Goal: Transaction & Acquisition: Subscribe to service/newsletter

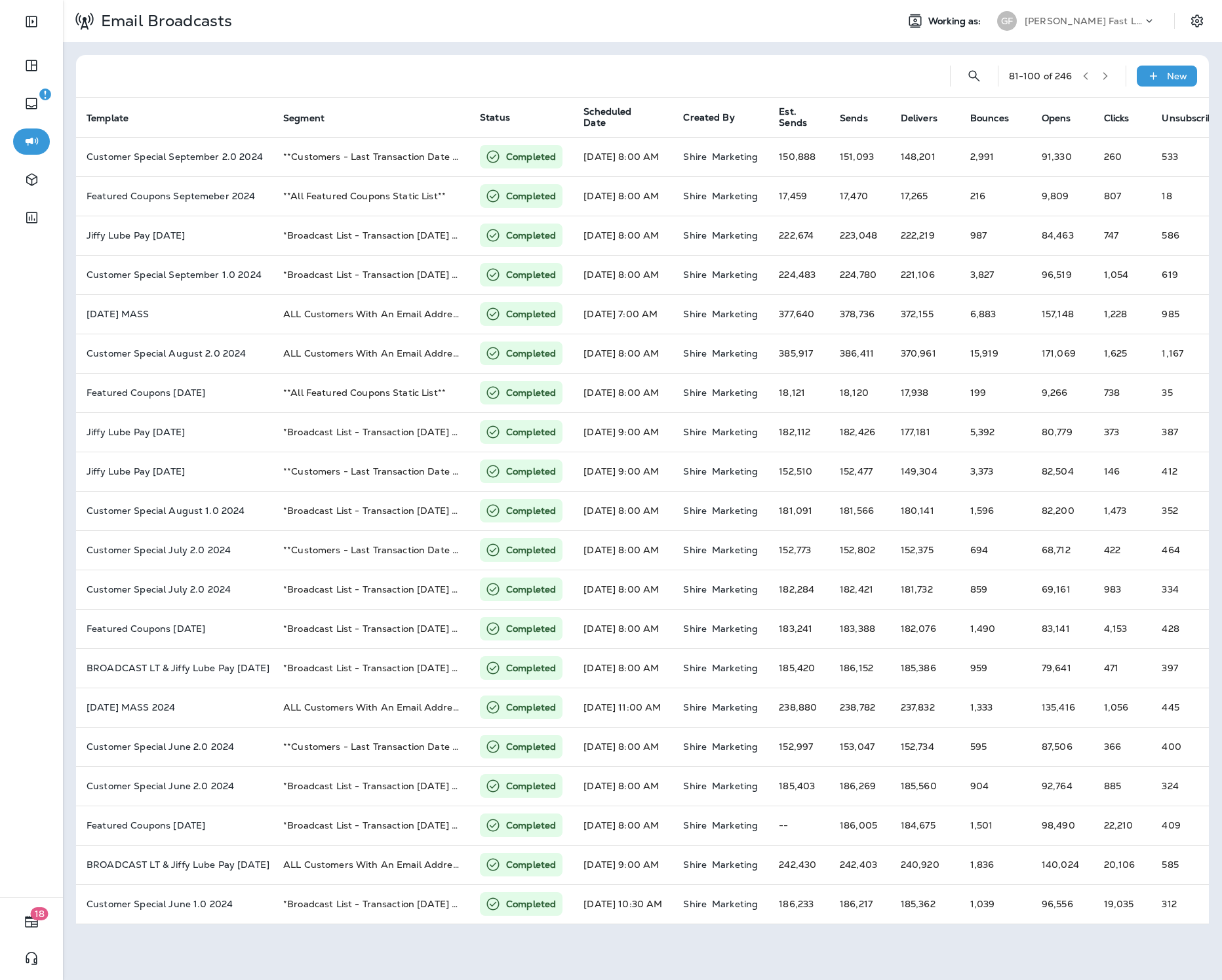
click at [1046, 17] on p "[PERSON_NAME] Fast Lube dba [PERSON_NAME]" at bounding box center [1083, 21] width 118 height 11
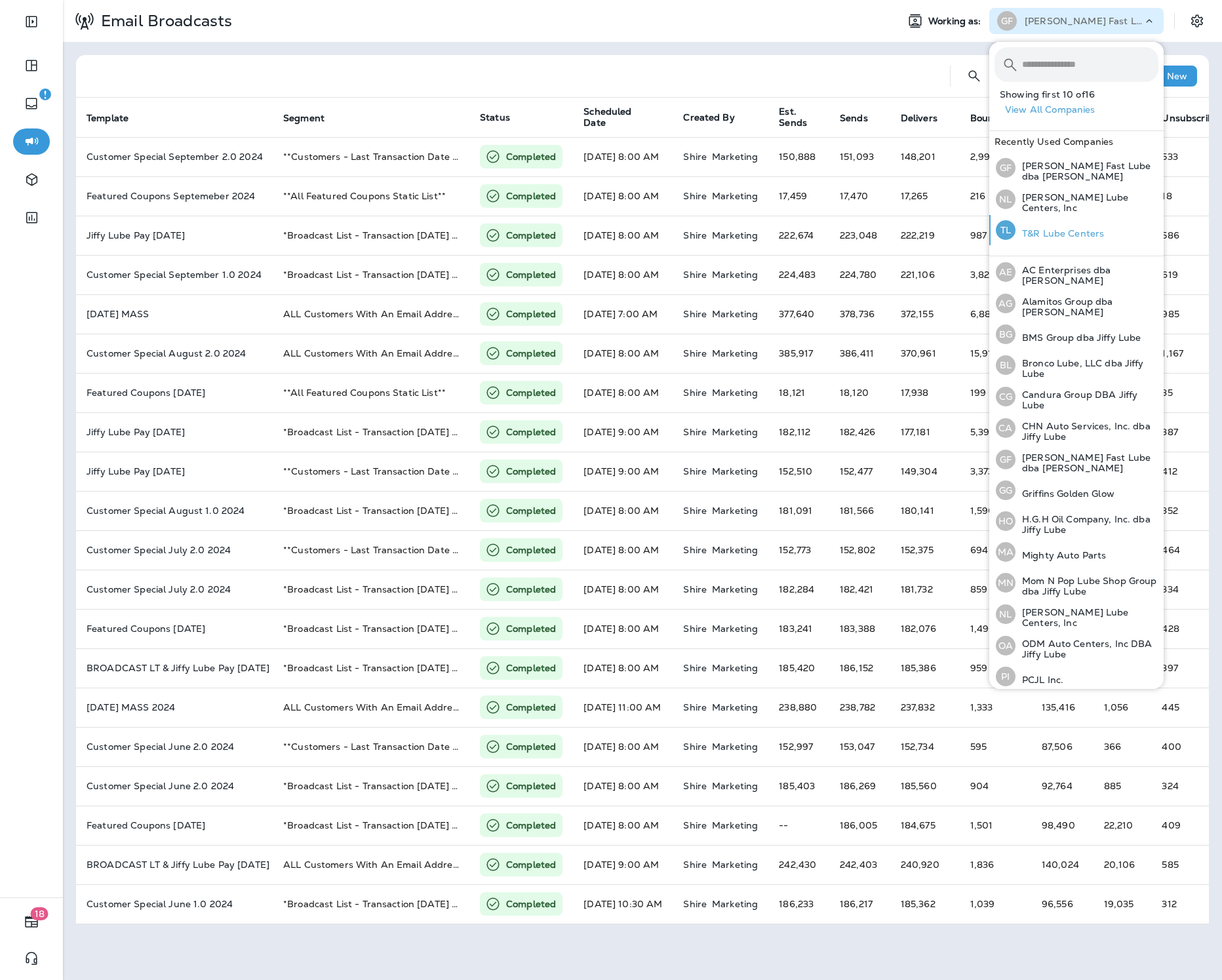
click at [1058, 223] on div "TL T&R Lube Centers" at bounding box center [1050, 229] width 118 height 30
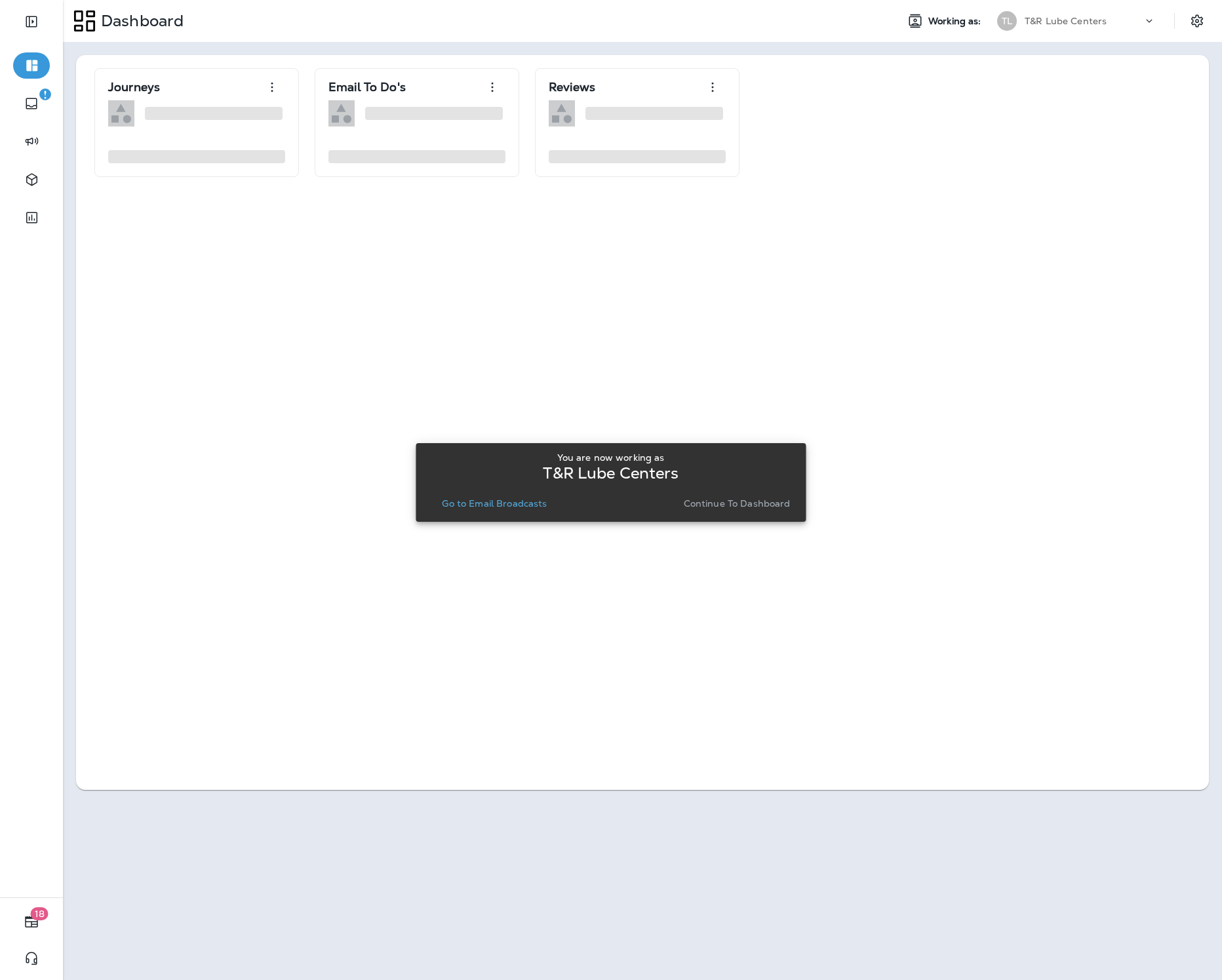
click at [519, 506] on p "Go to Email Broadcasts" at bounding box center [494, 503] width 105 height 11
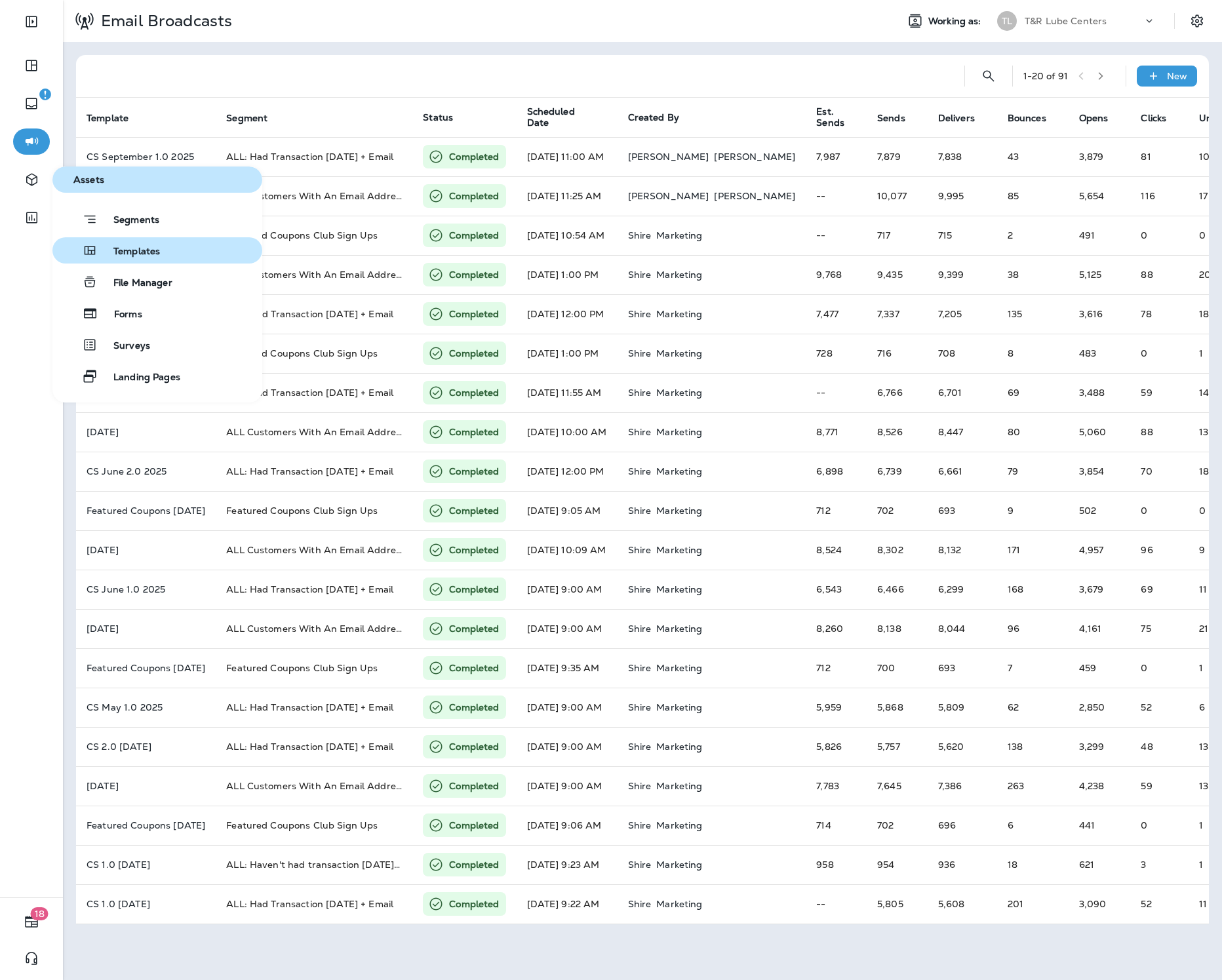
click at [122, 250] on span "Templates" at bounding box center [129, 252] width 62 height 12
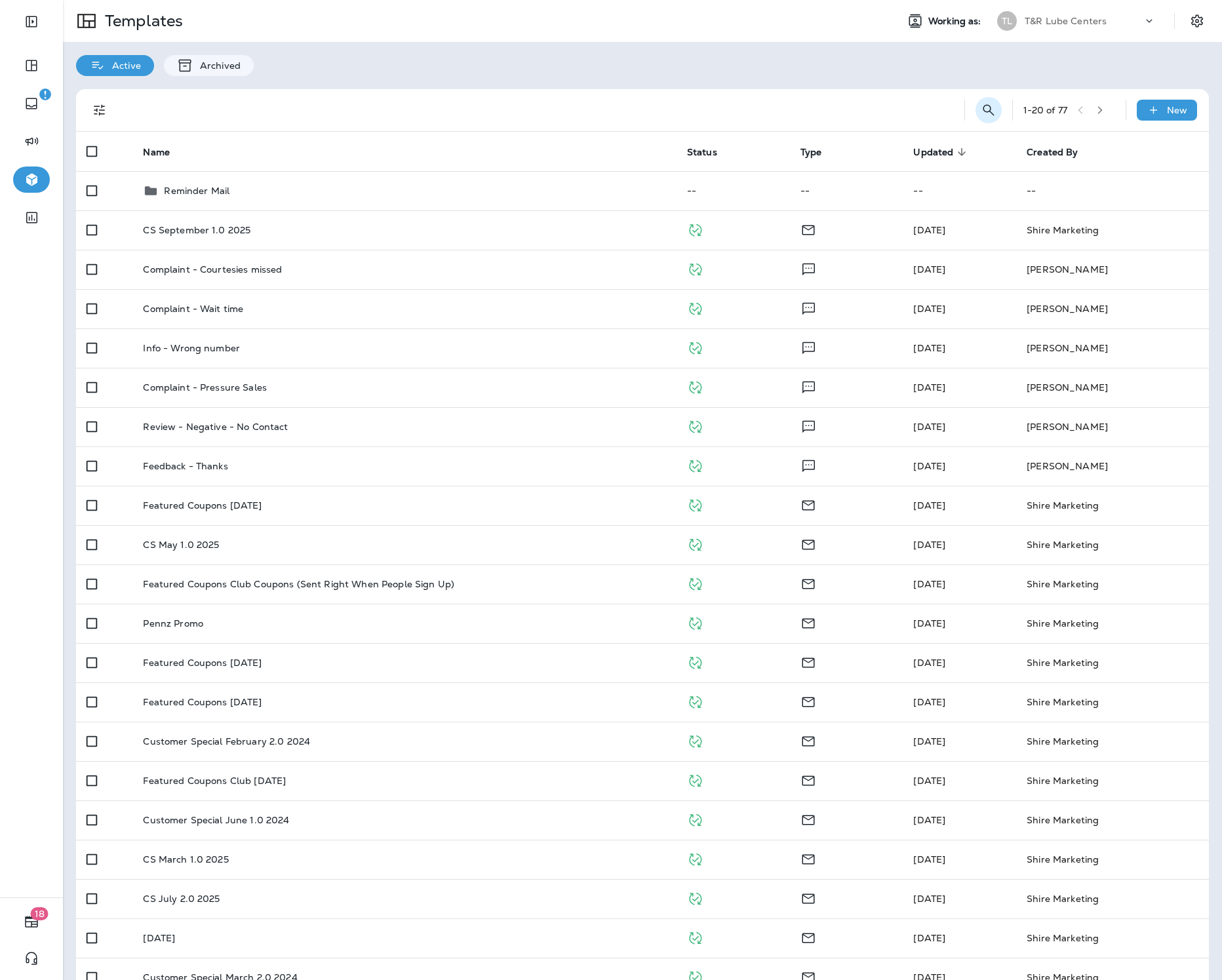
click at [982, 118] on button "Search Templates" at bounding box center [988, 110] width 26 height 26
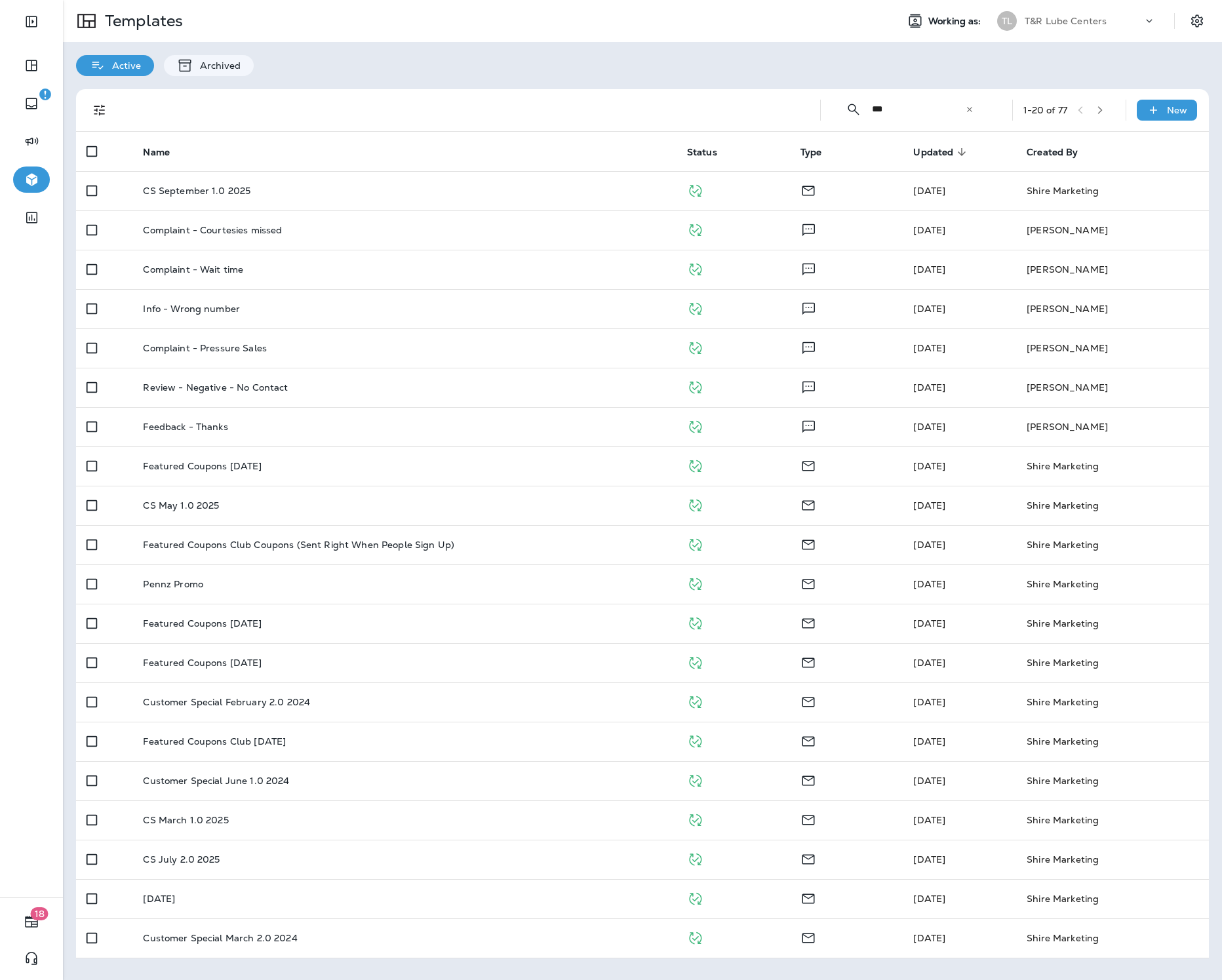
type input "****"
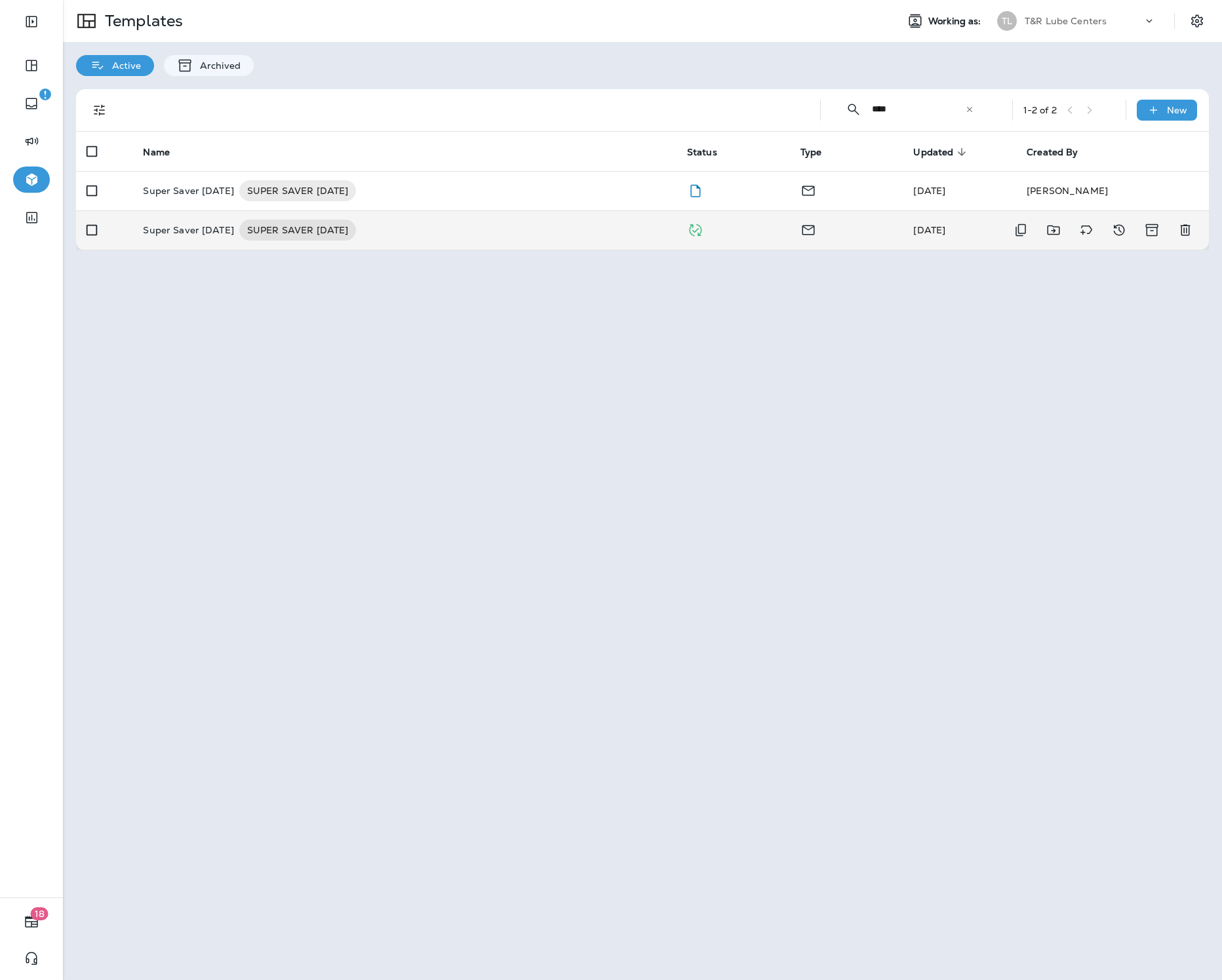
click at [558, 219] on td "Super Saver [DATE] SUPER SAVER [DATE]" at bounding box center [404, 230] width 544 height 39
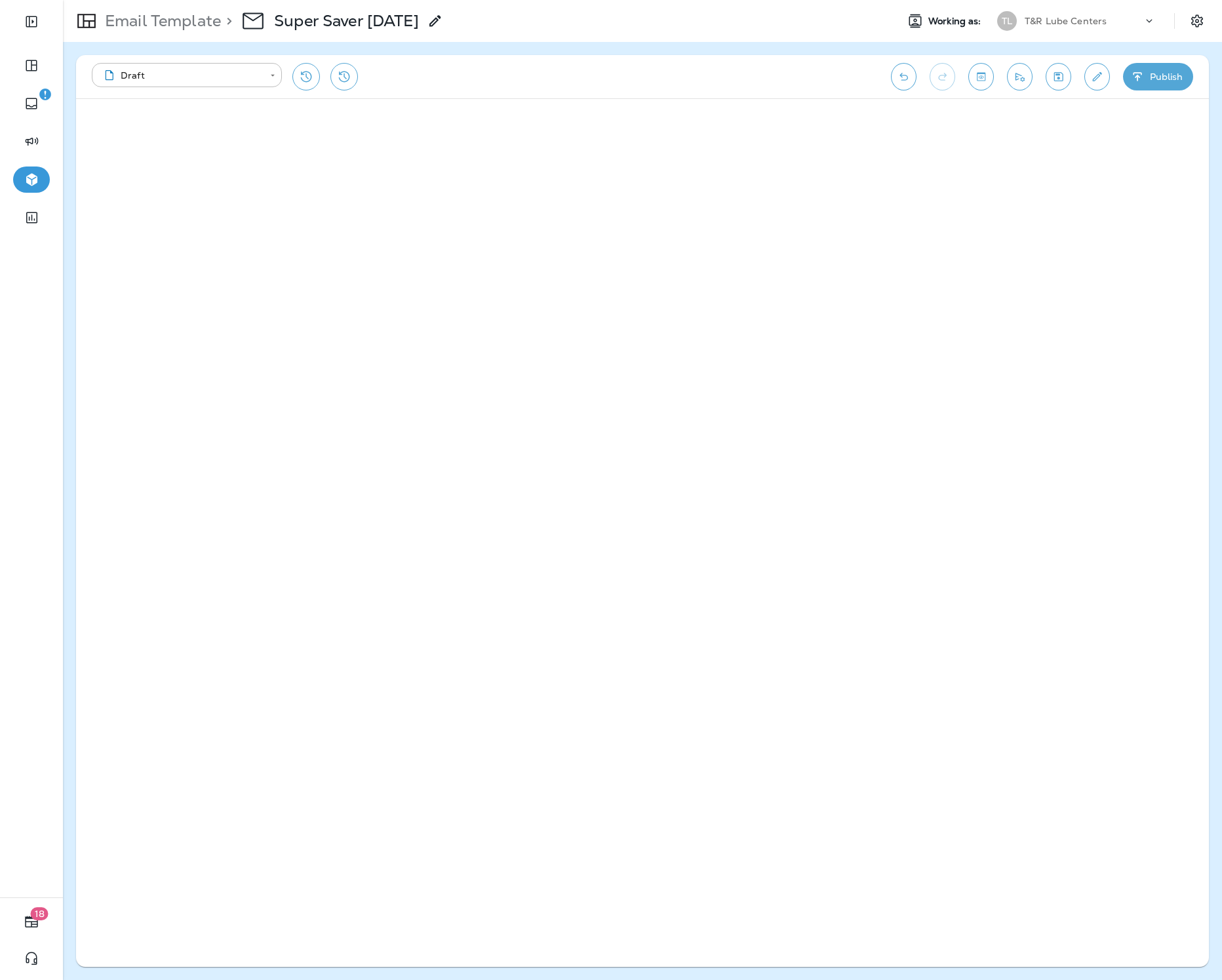
click at [1141, 79] on icon "button" at bounding box center [1137, 76] width 14 height 13
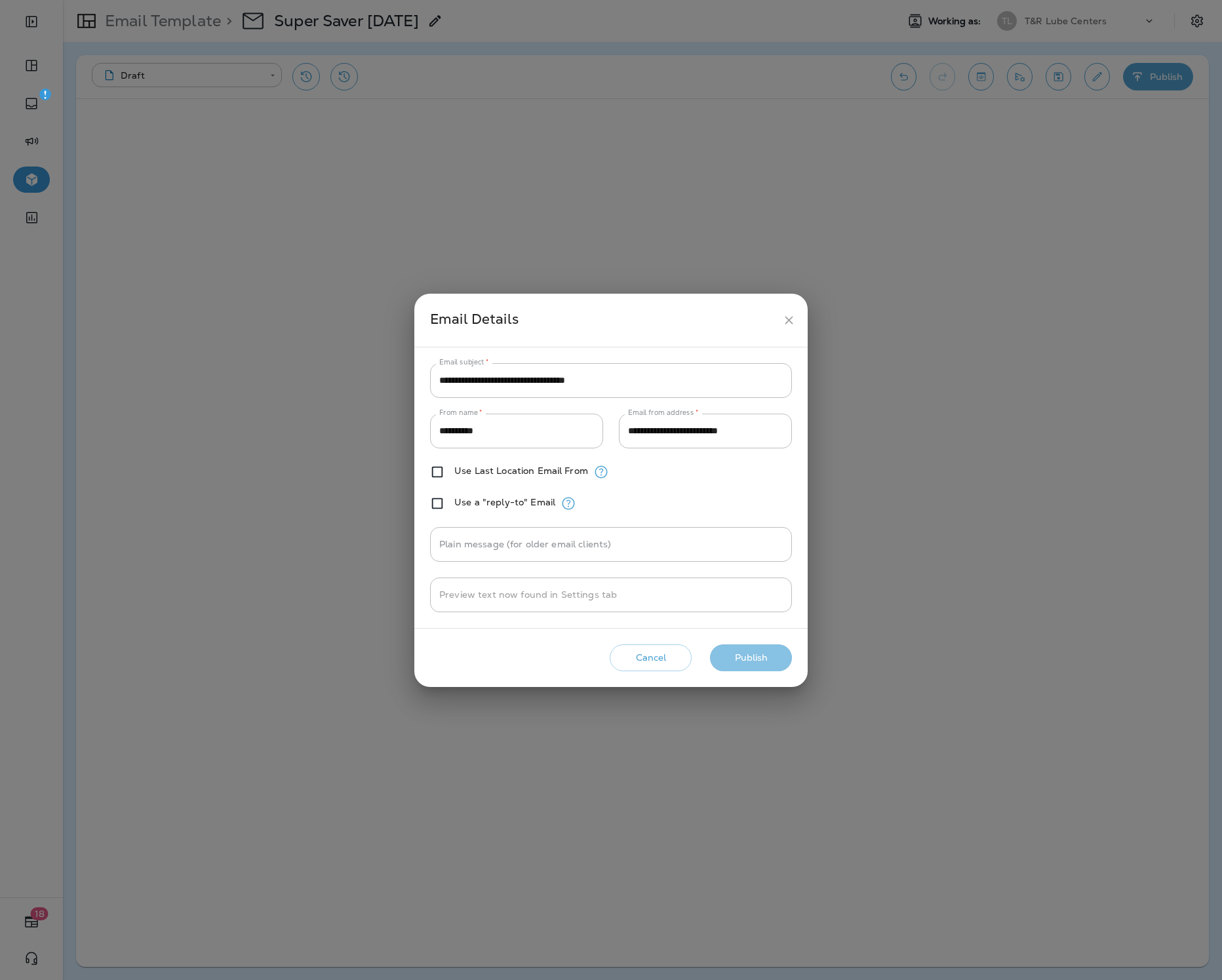
click at [755, 648] on button "Publish" at bounding box center [751, 658] width 82 height 27
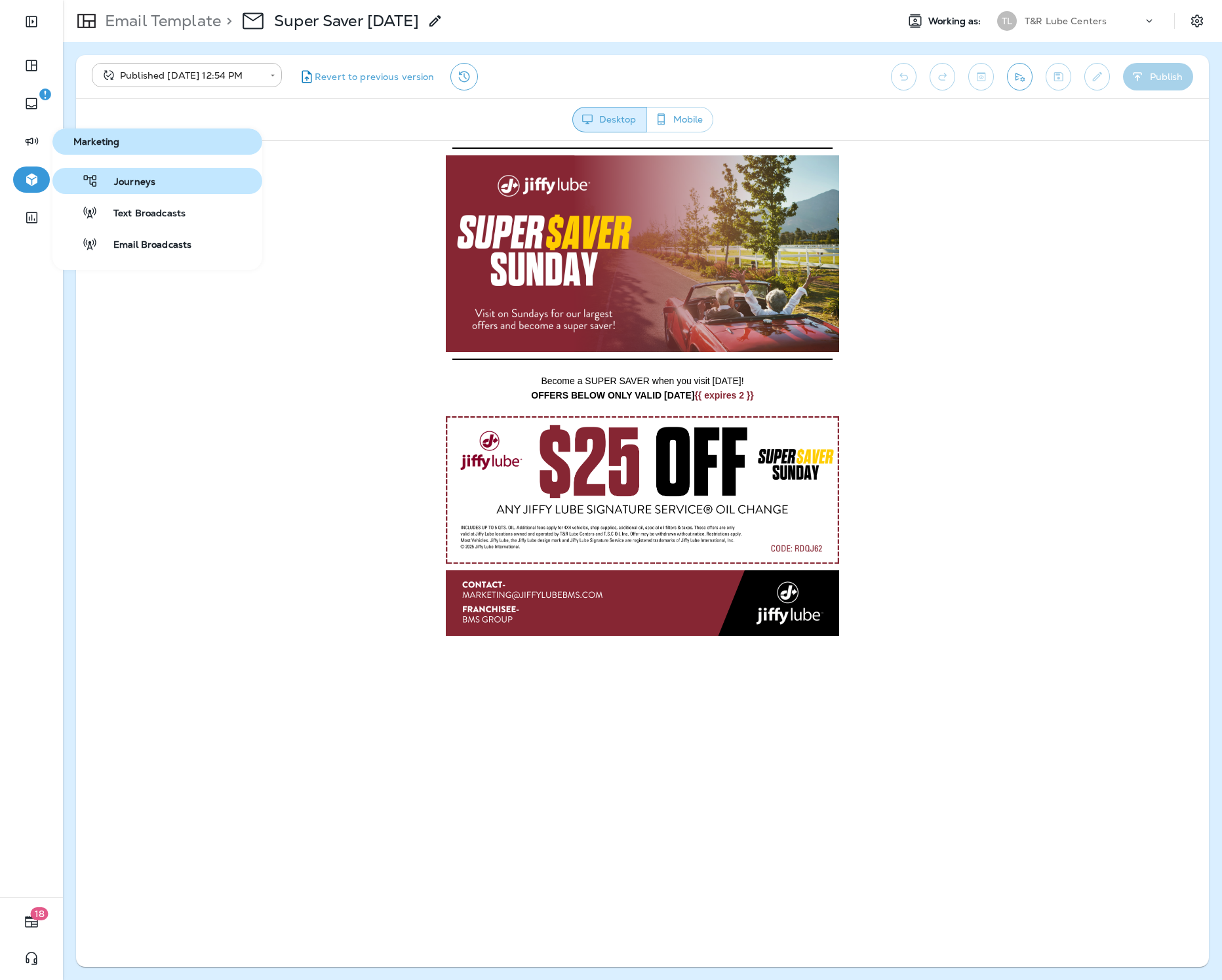
click at [120, 178] on span "Journeys" at bounding box center [127, 182] width 57 height 12
